Goal: Find specific fact: Find specific fact

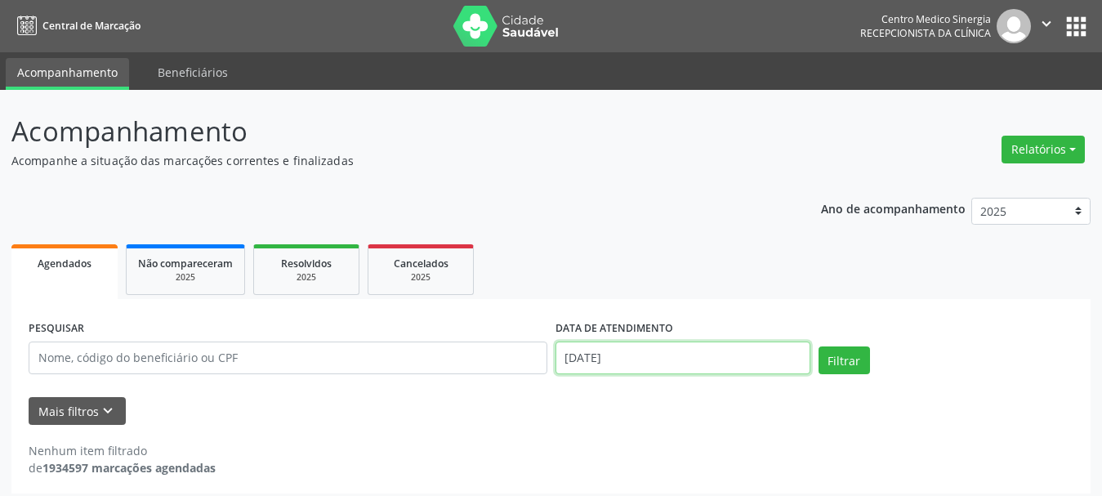
click at [657, 358] on input "[DATE]" at bounding box center [683, 358] width 255 height 33
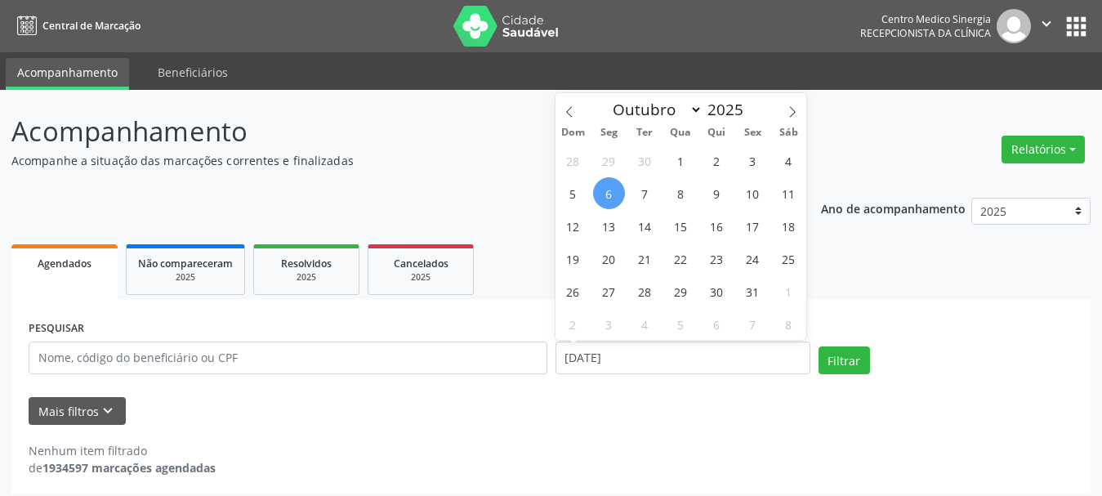
click at [610, 204] on span "6" at bounding box center [609, 193] width 32 height 32
type input "[DATE]"
click at [640, 198] on span "7" at bounding box center [645, 193] width 32 height 32
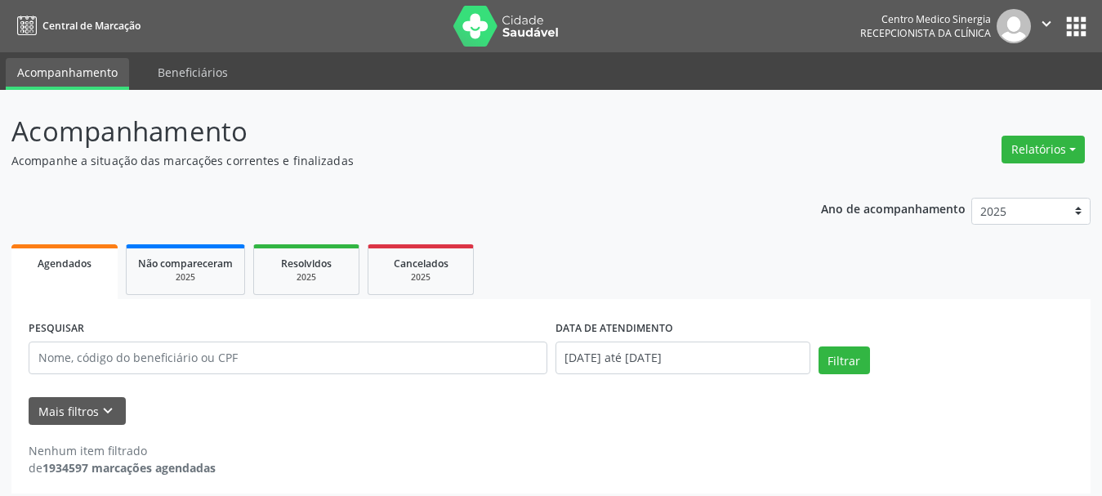
click at [825, 345] on div "PESQUISAR DATA DE ATENDIMENTO [DATE] até [DATE] Filtrar" at bounding box center [551, 350] width 1053 height 69
click at [829, 351] on button "Filtrar" at bounding box center [844, 361] width 51 height 28
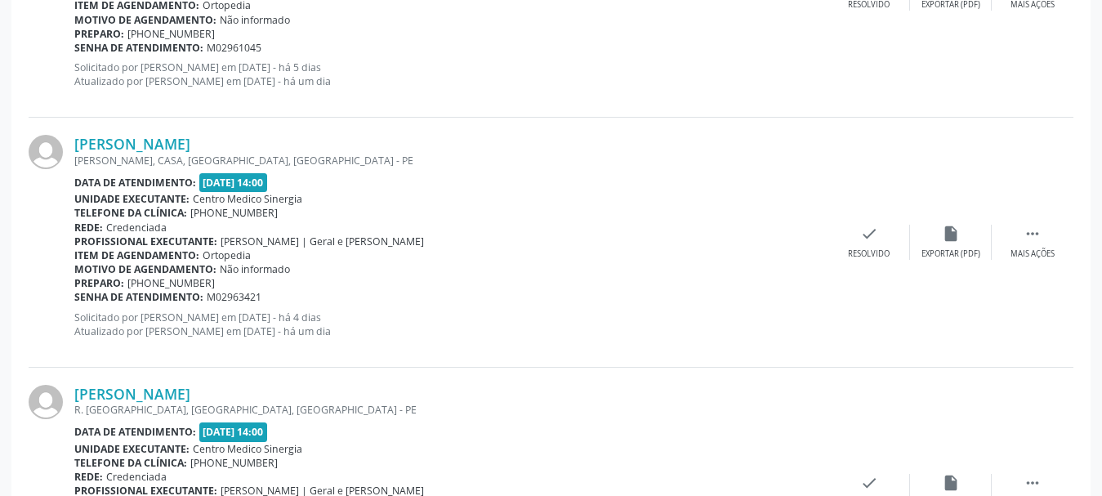
scroll to position [2370, 0]
click at [131, 145] on link "[PERSON_NAME]" at bounding box center [132, 143] width 116 height 18
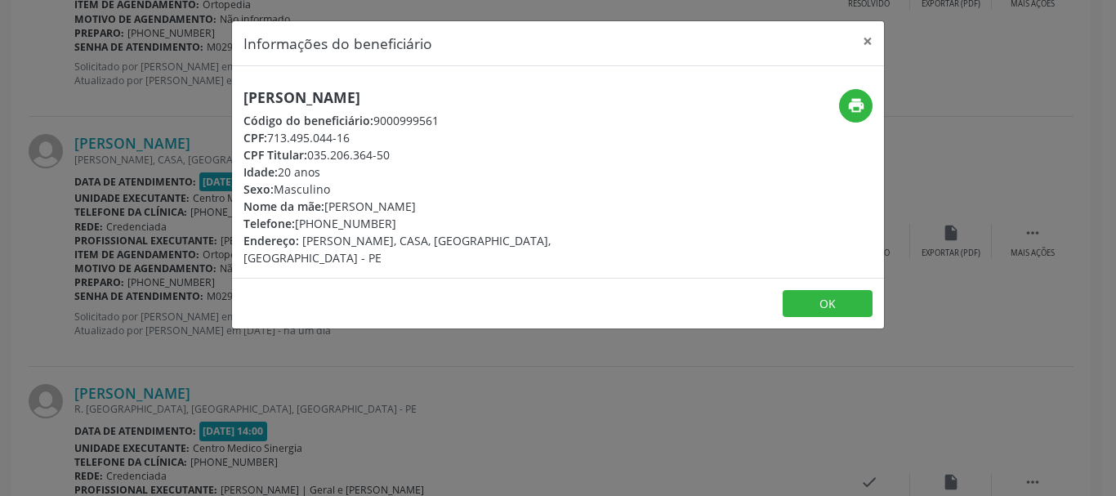
drag, startPoint x: 246, startPoint y: 89, endPoint x: 549, endPoint y: 74, distance: 303.5
click at [549, 74] on div "[PERSON_NAME] Código do beneficiário: 9000999561 CPF: 713.495.044-16 CPF Titula…" at bounding box center [558, 172] width 652 height 212
copy h5 "[PERSON_NAME]"
drag, startPoint x: 271, startPoint y: 140, endPoint x: 358, endPoint y: 138, distance: 86.6
click at [358, 138] on div "CPF: 713.495.044-16" at bounding box center [450, 137] width 412 height 17
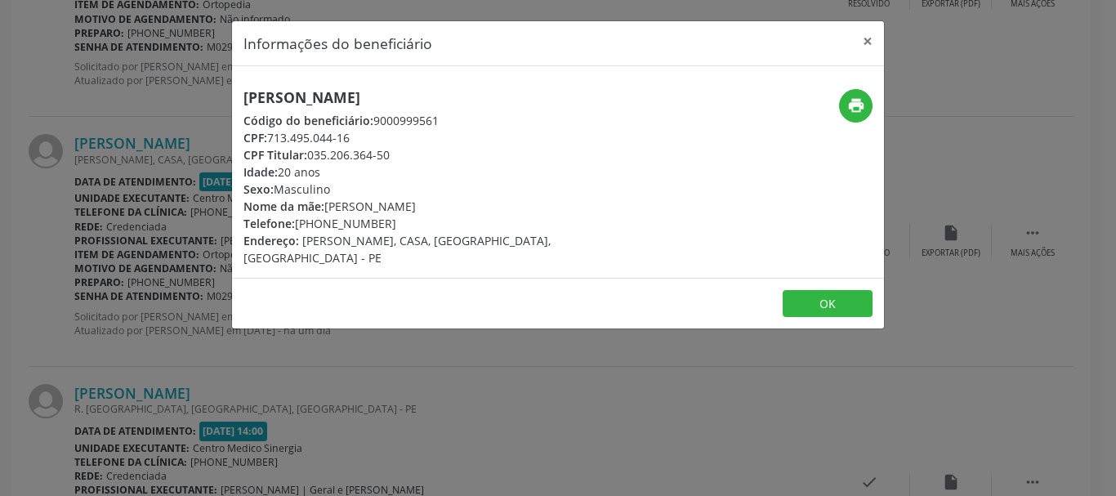
copy div "713.495.044-16"
drag, startPoint x: 863, startPoint y: 35, endPoint x: 719, endPoint y: 79, distance: 150.4
click at [863, 37] on button "×" at bounding box center [868, 41] width 33 height 40
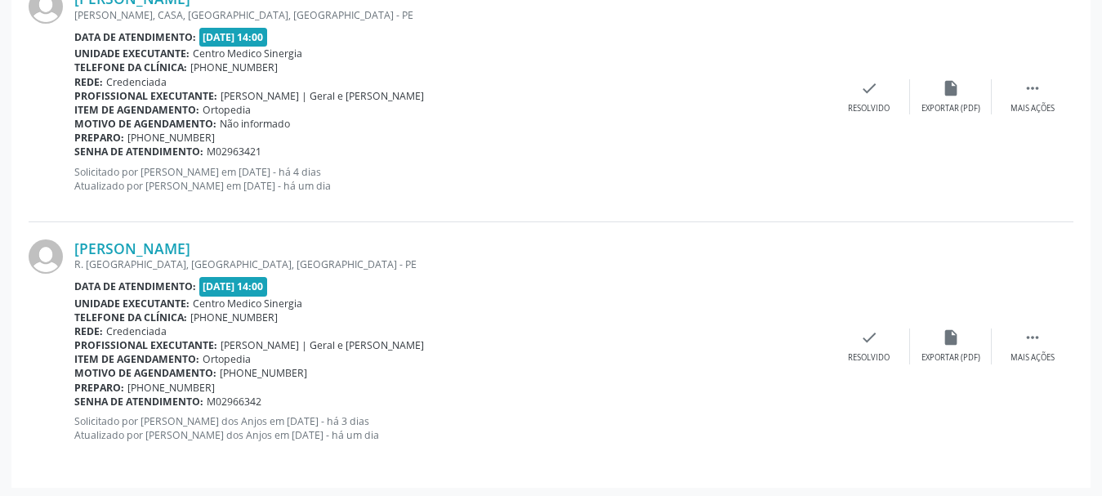
scroll to position [2516, 0]
click at [190, 244] on link "[PERSON_NAME]" at bounding box center [132, 247] width 116 height 18
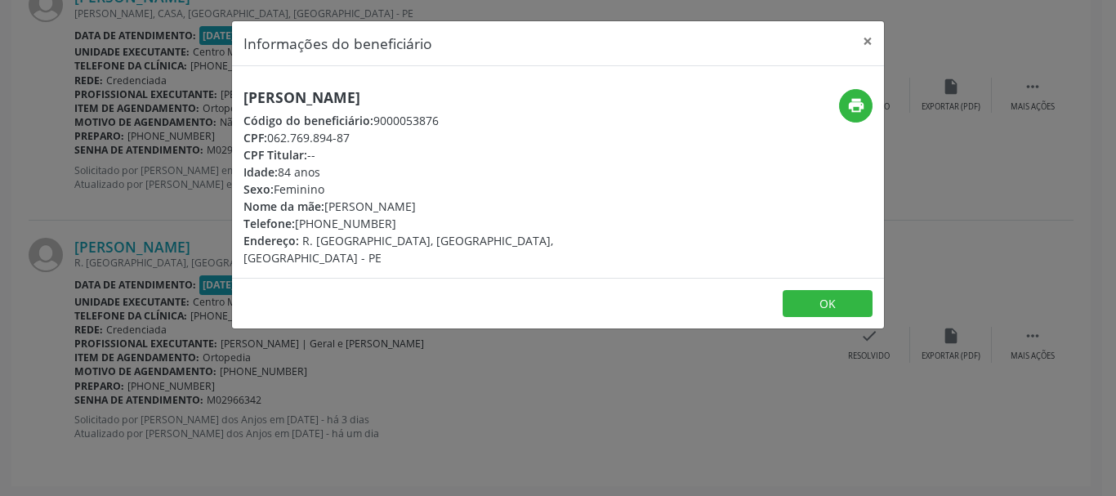
drag, startPoint x: 244, startPoint y: 97, endPoint x: 470, endPoint y: 103, distance: 226.4
click at [470, 103] on h5 "[PERSON_NAME]" at bounding box center [450, 97] width 412 height 17
copy h5 "[PERSON_NAME]"
drag, startPoint x: 262, startPoint y: 135, endPoint x: 361, endPoint y: 135, distance: 99.7
click at [361, 135] on div "CPF: 062.769.894-87" at bounding box center [450, 137] width 412 height 17
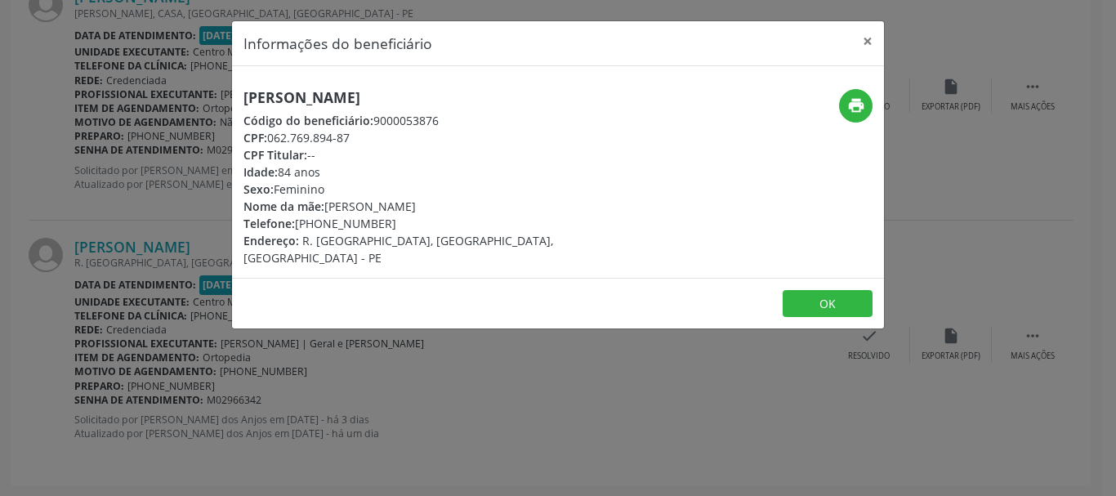
copy div ": 062.769.894-87"
drag, startPoint x: 295, startPoint y: 224, endPoint x: 387, endPoint y: 224, distance: 92.3
click at [387, 224] on div "Telefone: [PHONE_NUMBER]" at bounding box center [450, 223] width 412 height 17
copy div "[PHONE_NUMBER]"
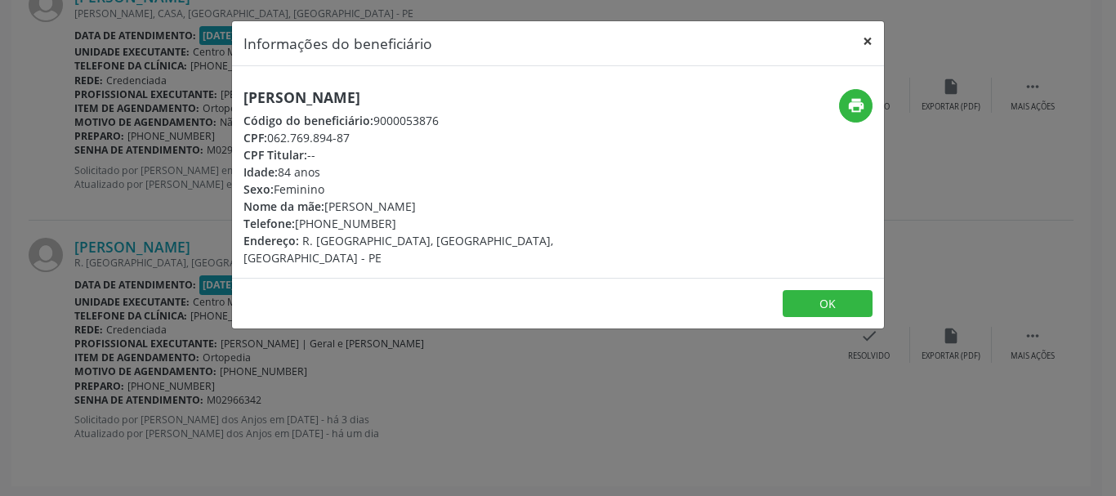
click at [875, 37] on button "×" at bounding box center [868, 41] width 33 height 40
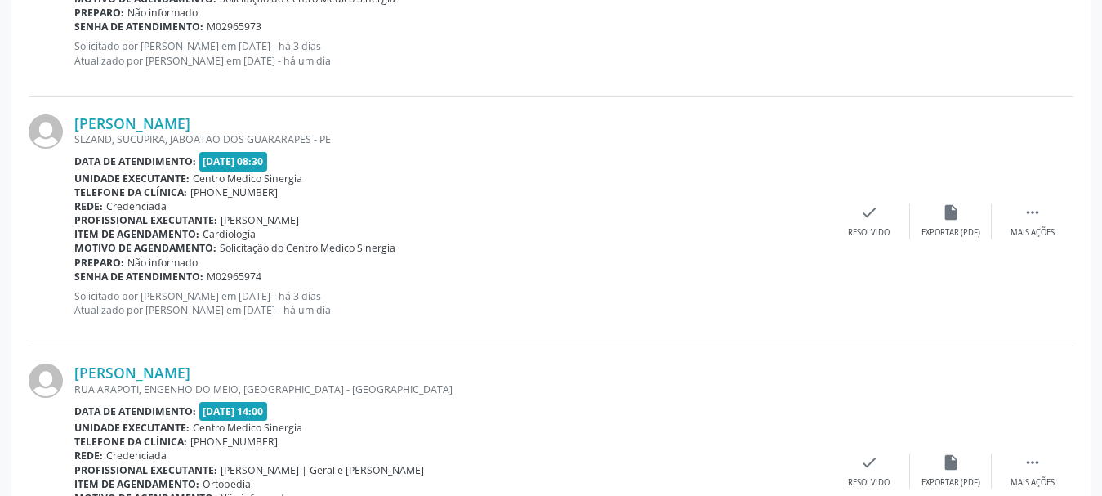
scroll to position [1372, 0]
